Goal: Task Accomplishment & Management: Use online tool/utility

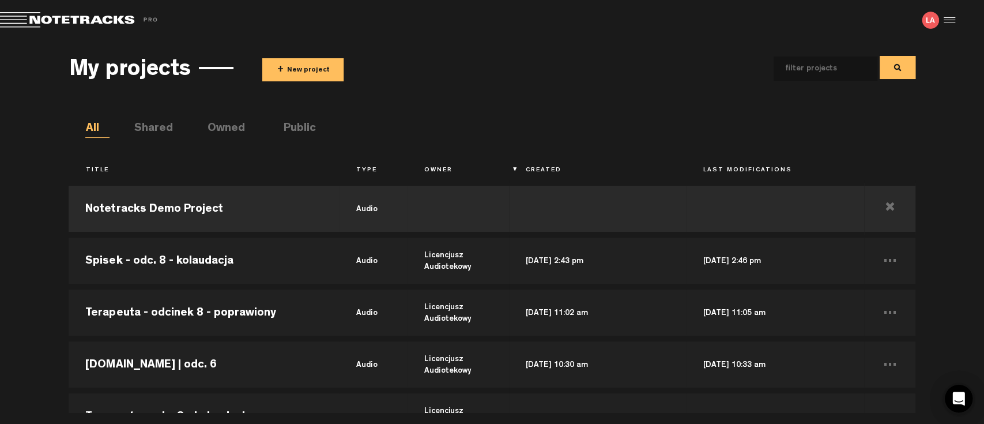
click at [323, 66] on button "+ New project" at bounding box center [302, 69] width 81 height 23
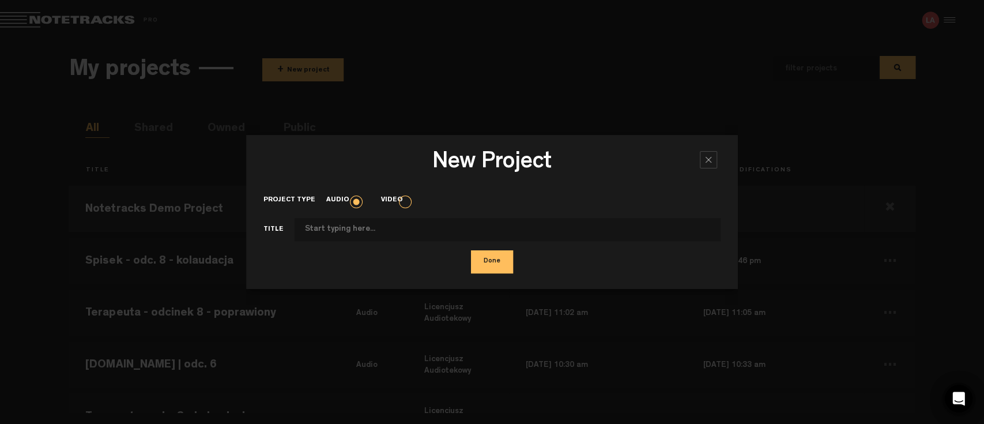
click at [351, 224] on input "Project type" at bounding box center [508, 229] width 427 height 23
type input "Rosarium odc. 3 - do kolaudacji"
click at [492, 267] on button "Done" at bounding box center [492, 261] width 42 height 23
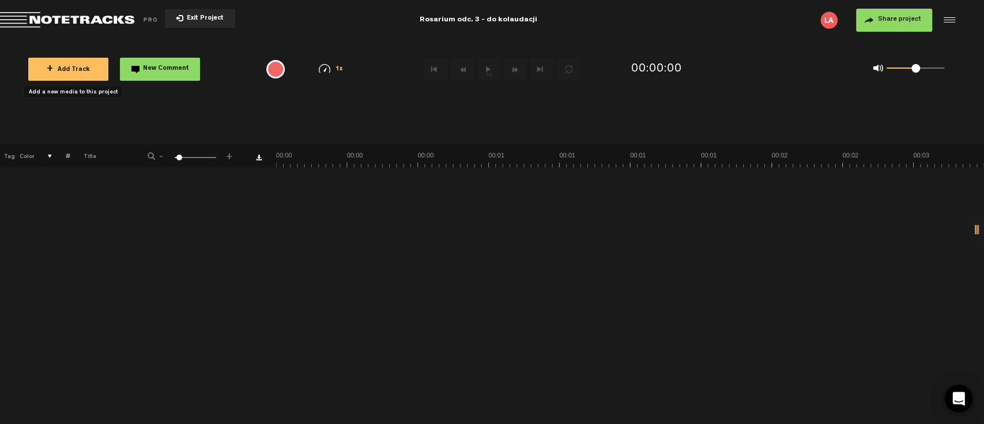
click at [69, 69] on span "+ Add Track" at bounding box center [68, 70] width 43 height 6
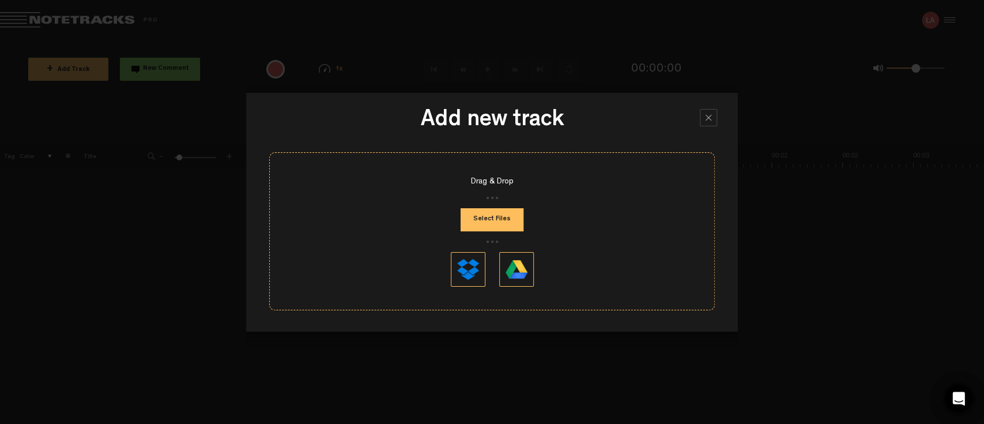
click at [489, 225] on button "Select Files" at bounding box center [492, 219] width 63 height 23
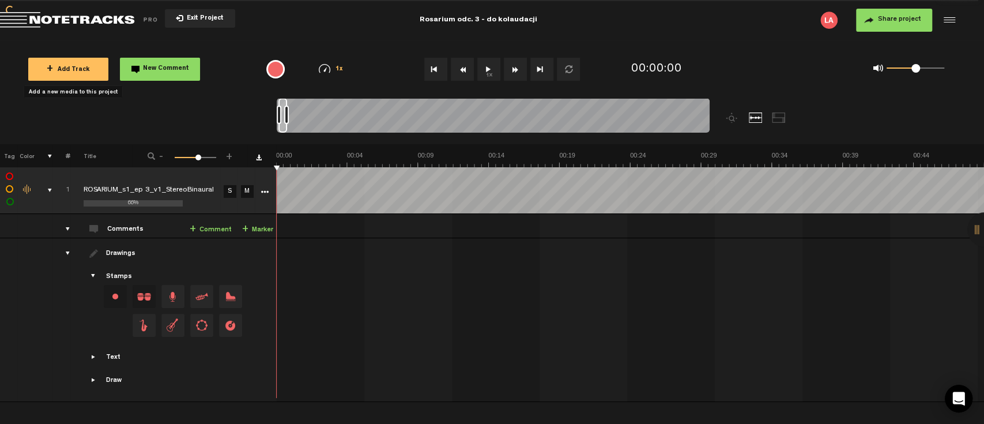
click at [489, 74] on button "1x" at bounding box center [488, 69] width 23 height 23
click at [489, 71] on button "1x" at bounding box center [488, 69] width 23 height 23
click at [950, 16] on div at bounding box center [947, 20] width 17 height 17
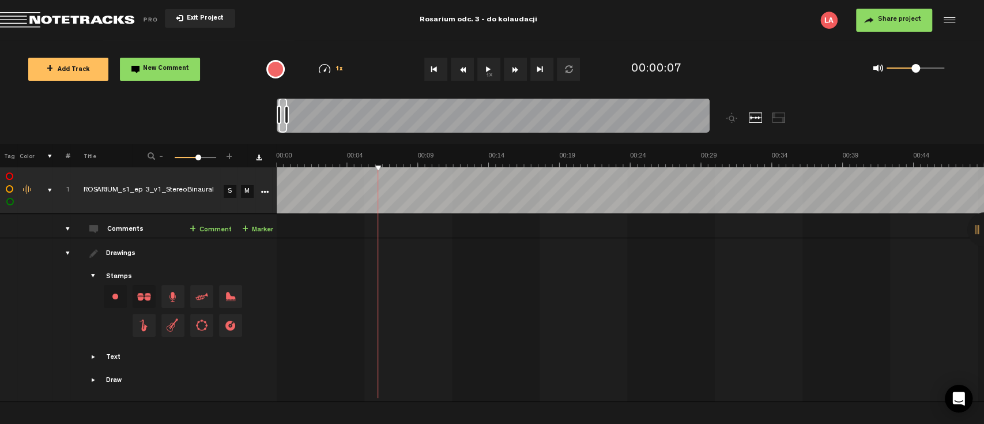
click at [950, 21] on div at bounding box center [947, 20] width 17 height 17
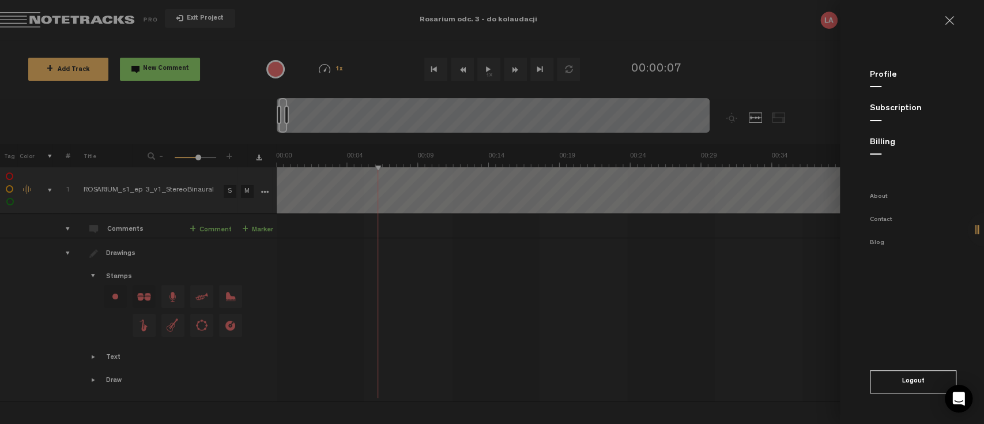
click at [783, 39] on md-backdrop at bounding box center [492, 212] width 984 height 424
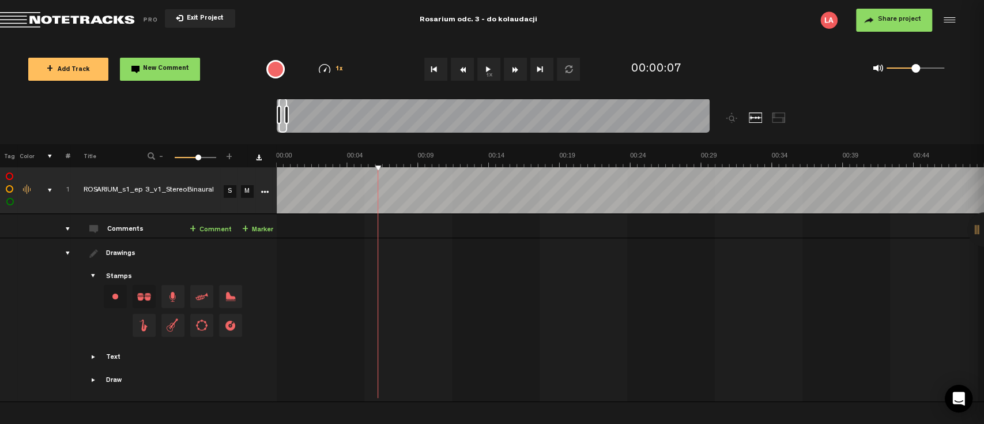
click at [897, 30] on button "Share project" at bounding box center [894, 20] width 76 height 23
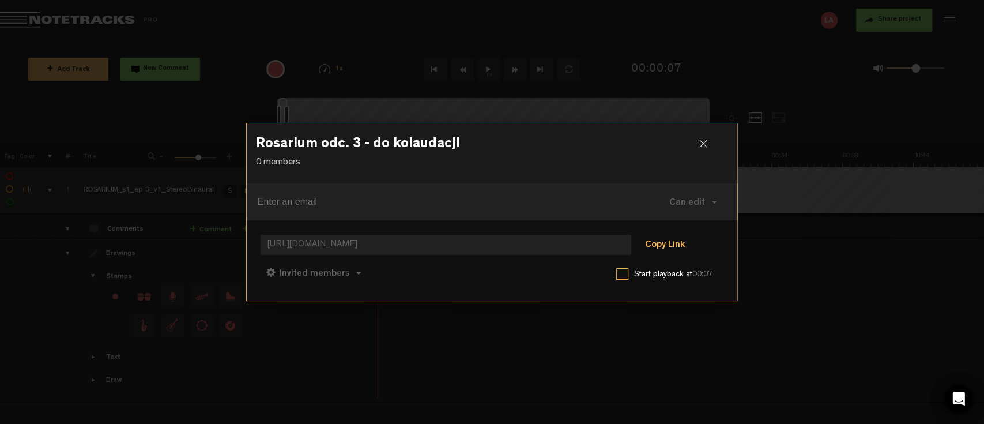
click at [672, 242] on button "Copy Link" at bounding box center [665, 245] width 63 height 23
